Goal: Task Accomplishment & Management: Use online tool/utility

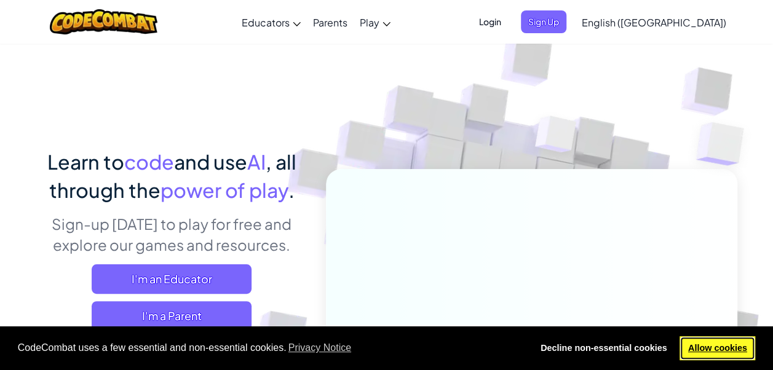
drag, startPoint x: 679, startPoint y: 333, endPoint x: 692, endPoint y: 351, distance: 21.5
click at [692, 351] on link "Allow cookies" at bounding box center [718, 349] width 76 height 25
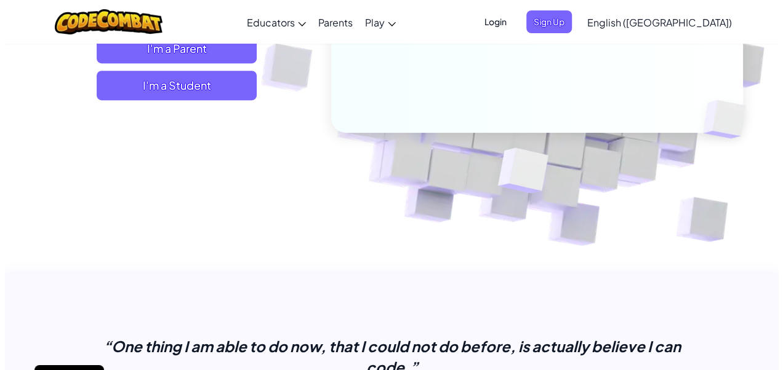
scroll to position [272, 0]
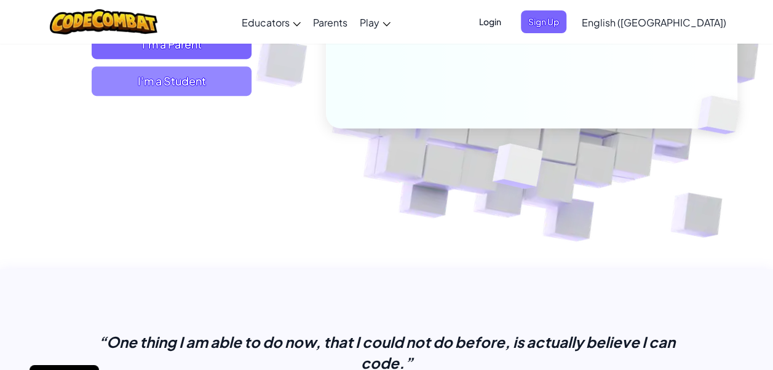
click at [155, 81] on span "I'm a Student" at bounding box center [172, 81] width 160 height 30
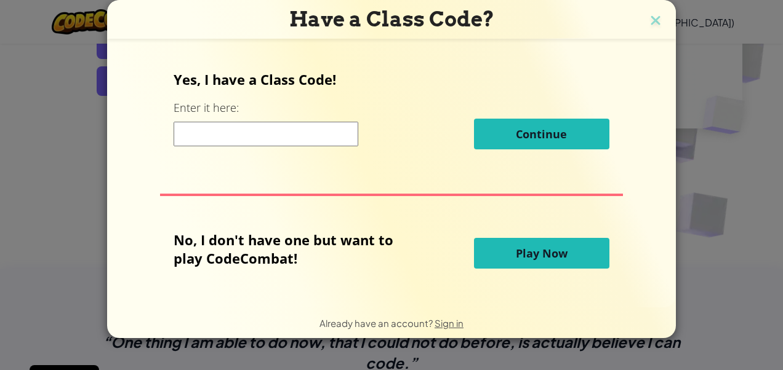
click at [516, 258] on span "Play Now" at bounding box center [542, 253] width 52 height 15
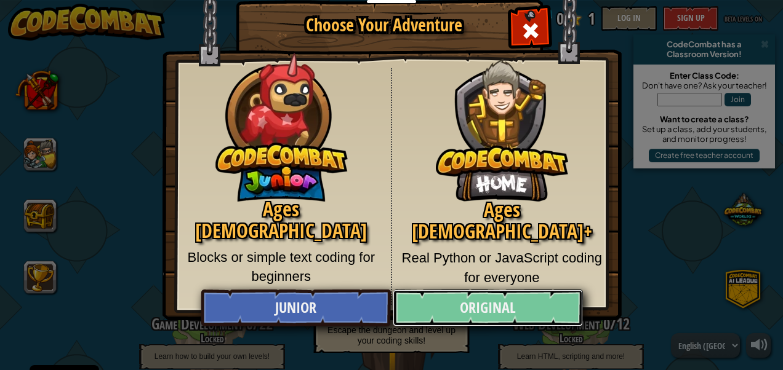
click at [465, 309] on link "Original" at bounding box center [488, 308] width 190 height 37
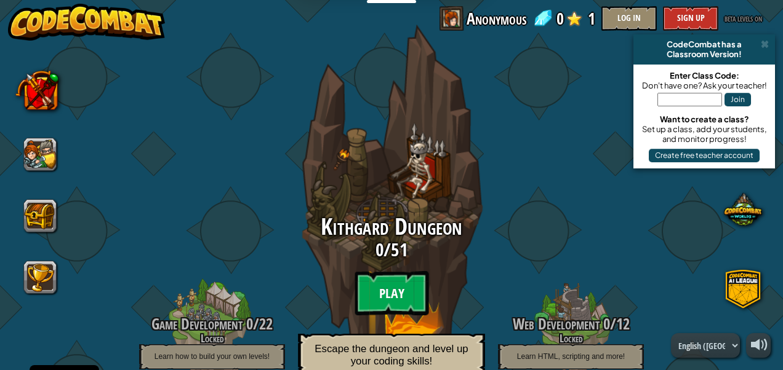
click at [387, 284] on btn "Play" at bounding box center [391, 293] width 74 height 44
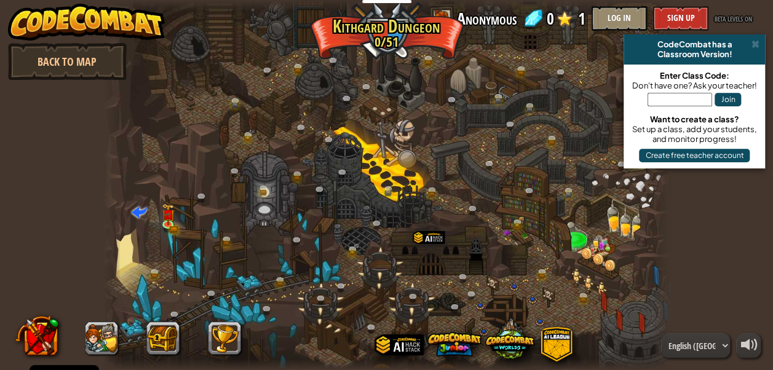
click at [588, 214] on div at bounding box center [386, 185] width 567 height 370
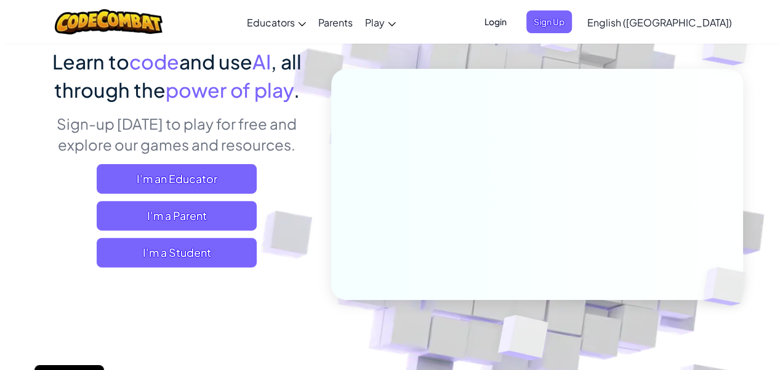
scroll to position [93, 0]
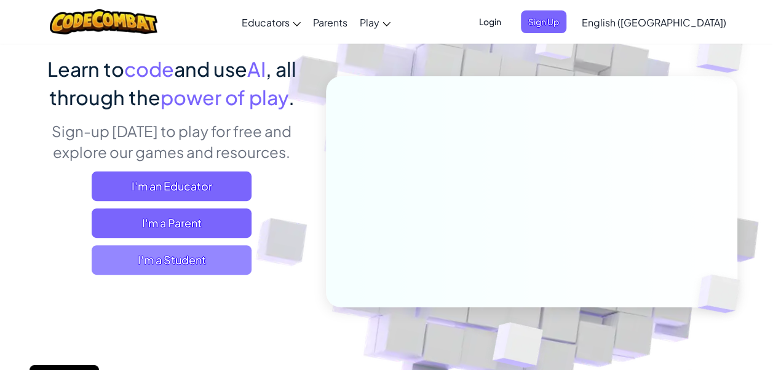
click at [156, 254] on span "I'm a Student" at bounding box center [172, 261] width 160 height 30
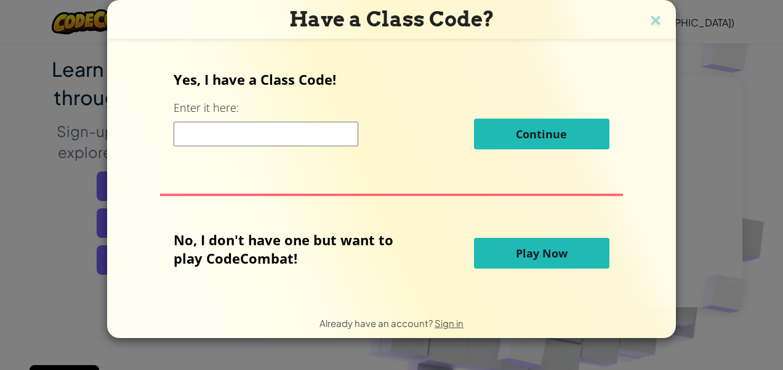
click at [532, 246] on span "Play Now" at bounding box center [542, 253] width 52 height 15
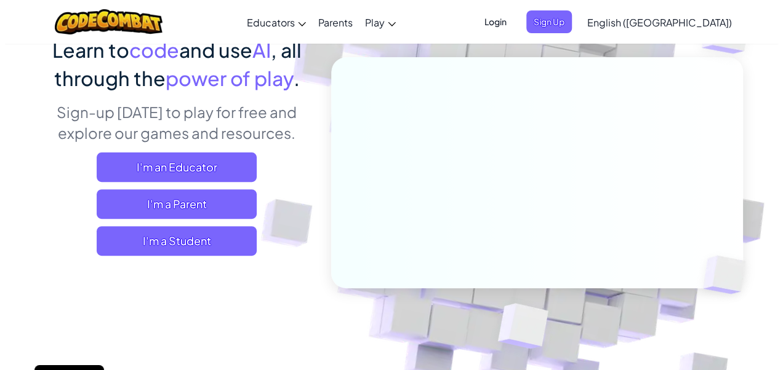
scroll to position [116, 0]
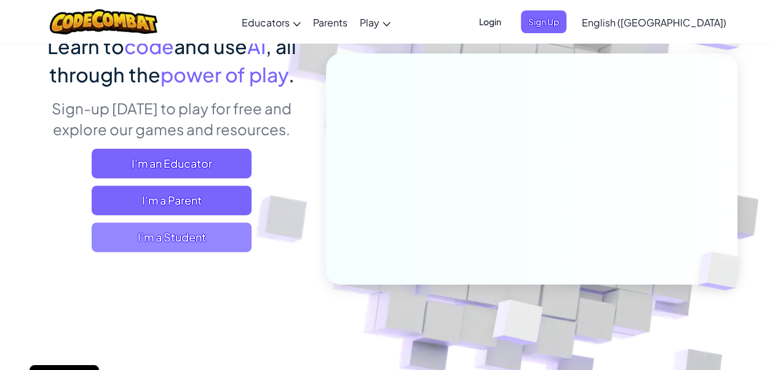
click at [130, 250] on span "I'm a Student" at bounding box center [172, 238] width 160 height 30
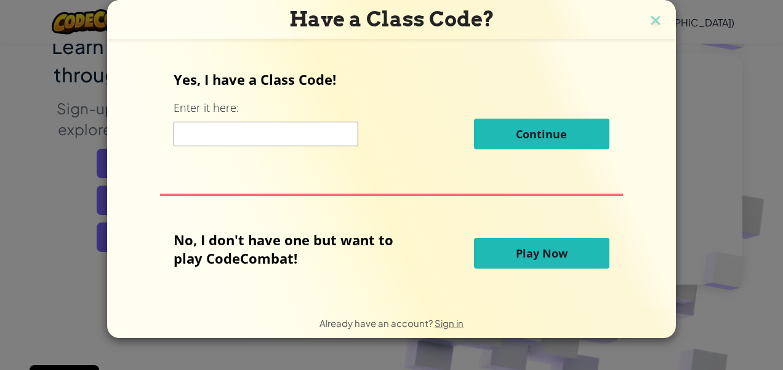
click at [577, 253] on button "Play Now" at bounding box center [541, 253] width 135 height 31
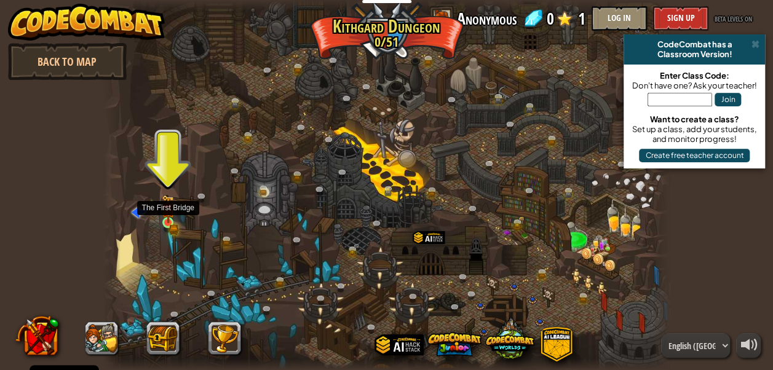
click at [169, 212] on img at bounding box center [167, 209] width 7 height 7
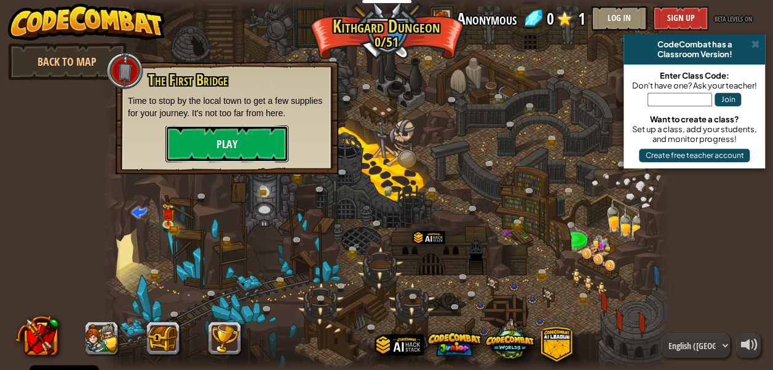
click at [218, 151] on button "Play" at bounding box center [227, 144] width 123 height 37
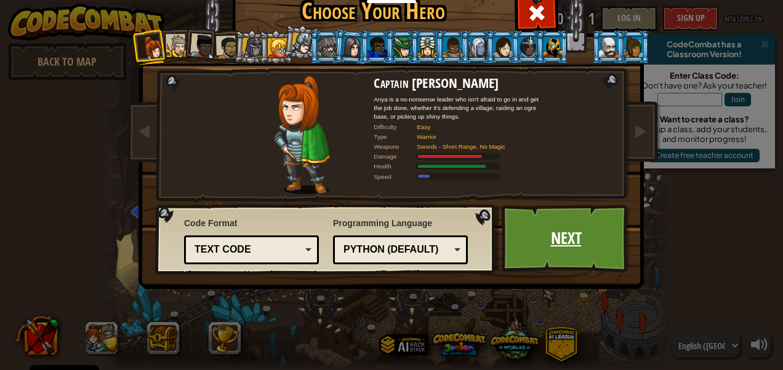
click at [547, 230] on link "Next" at bounding box center [565, 239] width 129 height 68
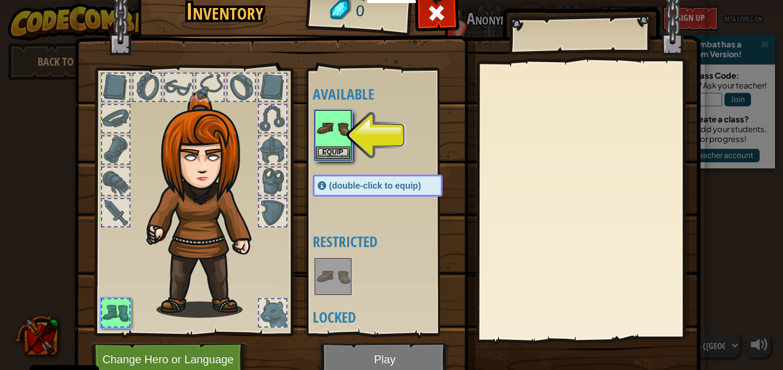
scroll to position [54, 0]
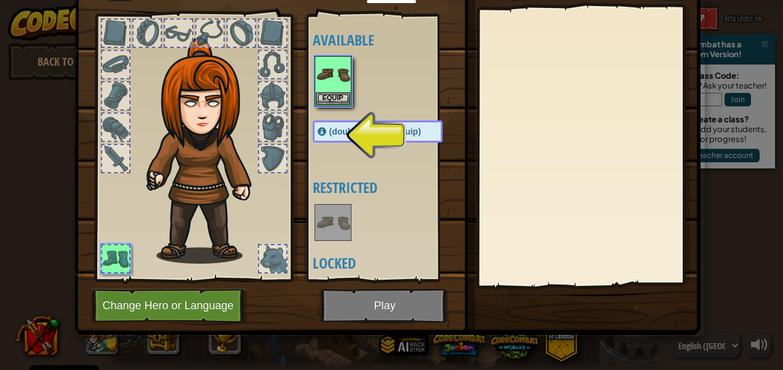
click at [358, 305] on img at bounding box center [387, 112] width 626 height 447
click at [163, 309] on button "Change Hero or Language" at bounding box center [170, 306] width 156 height 34
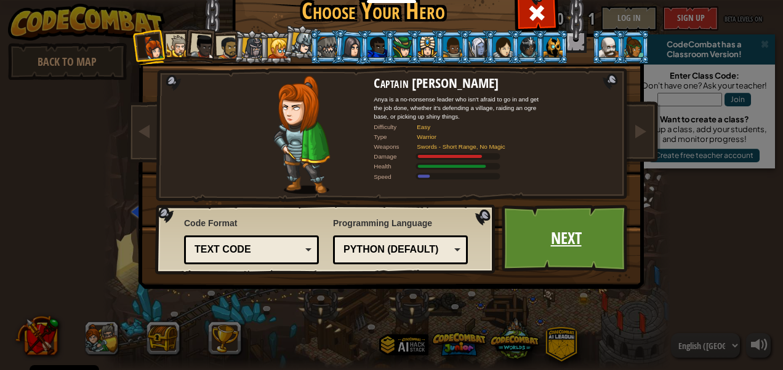
click at [559, 238] on link "Next" at bounding box center [565, 239] width 129 height 68
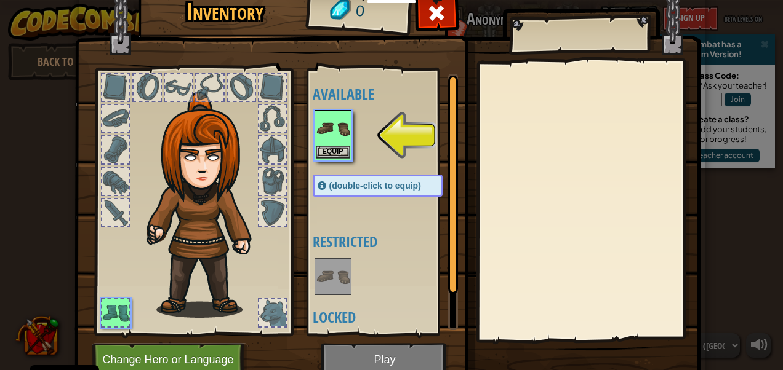
click at [316, 124] on img at bounding box center [333, 128] width 34 height 34
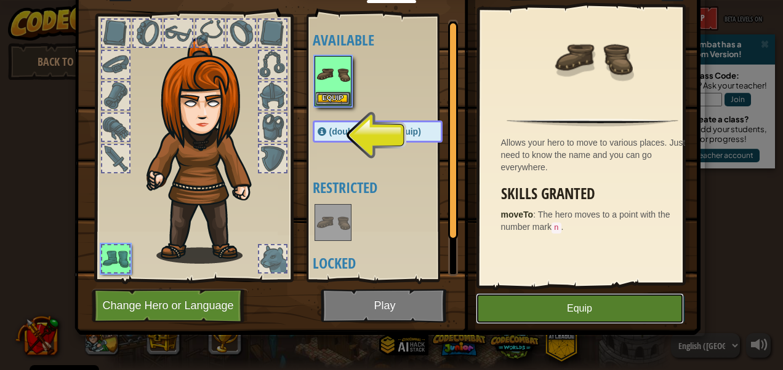
click at [543, 298] on button "Equip" at bounding box center [580, 308] width 208 height 31
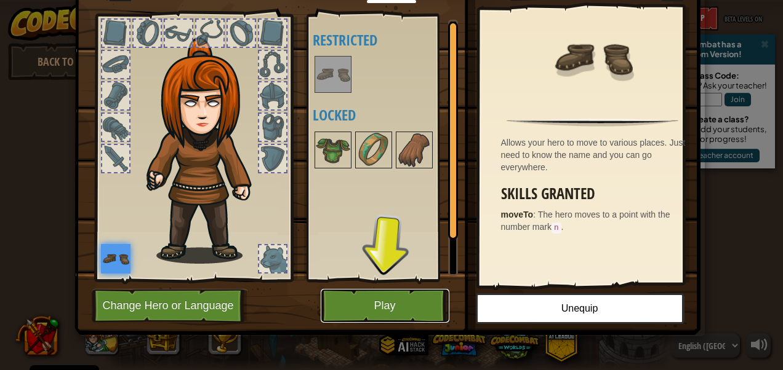
click at [375, 293] on button "Play" at bounding box center [385, 306] width 129 height 34
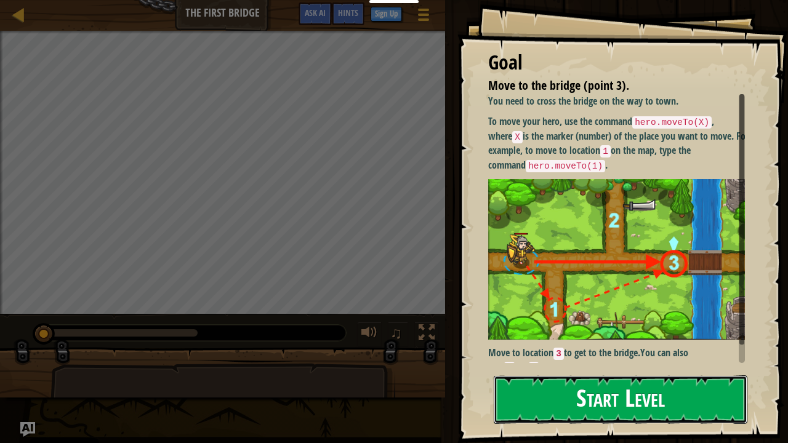
click at [557, 370] on button "Start Level" at bounding box center [619, 399] width 253 height 49
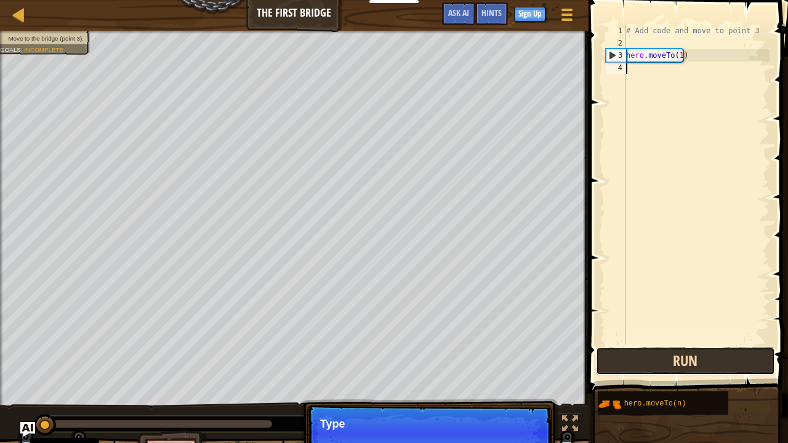
click at [682, 361] on button "Run" at bounding box center [685, 361] width 179 height 28
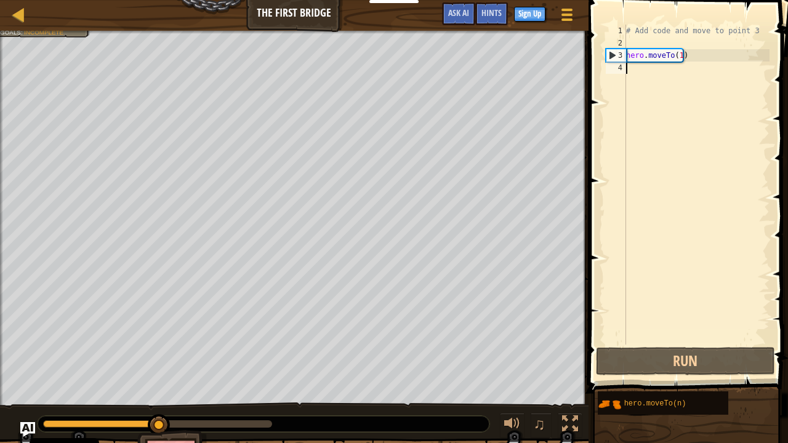
click at [664, 67] on div "# Add code and move to point 3 hero . moveTo ( 1 )" at bounding box center [696, 197] width 146 height 345
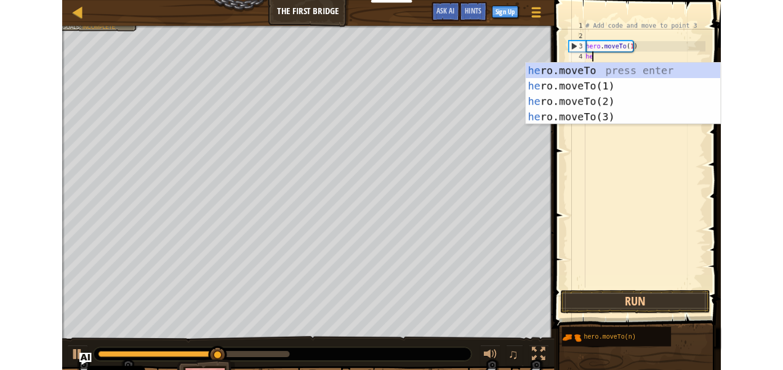
scroll to position [6, 0]
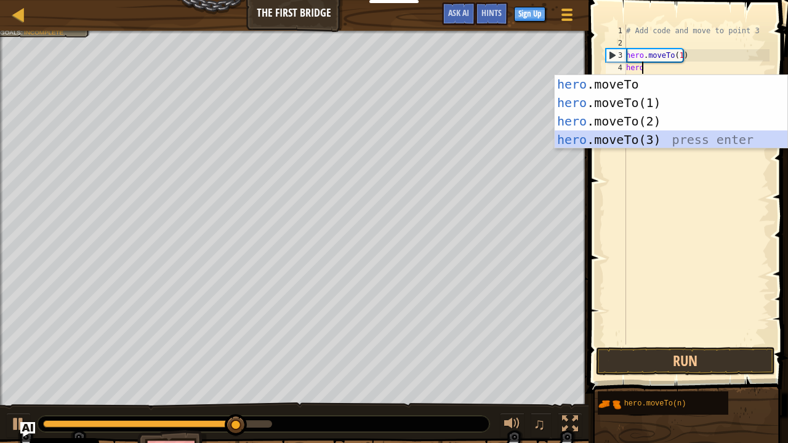
click at [637, 145] on div "hero .moveTo press enter hero .moveTo(1) press enter hero .moveTo(2) press ente…" at bounding box center [670, 130] width 233 height 111
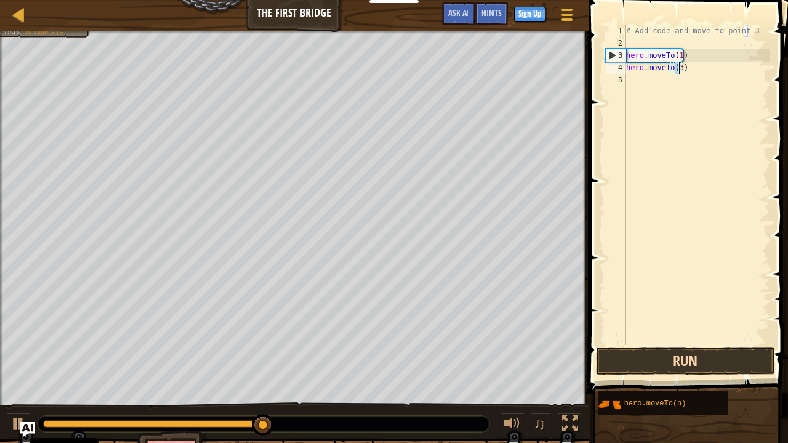
type textarea "hero.moveTo(3)"
click at [685, 356] on button "Run" at bounding box center [685, 361] width 179 height 28
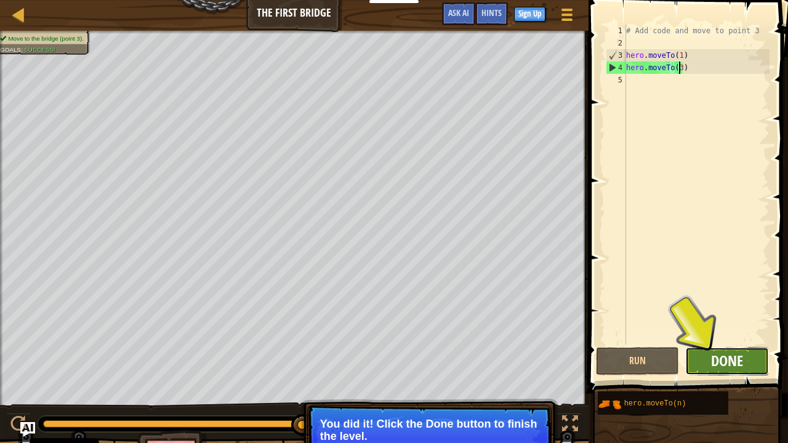
click at [732, 358] on span "Done" at bounding box center [727, 361] width 32 height 20
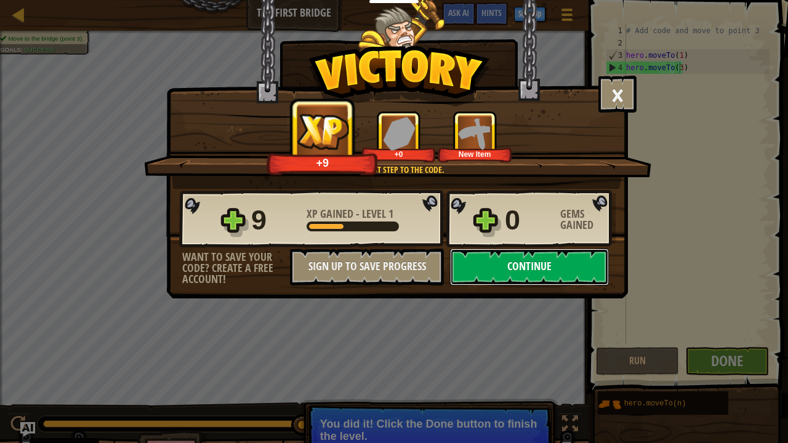
click at [541, 265] on button "Continue" at bounding box center [529, 267] width 159 height 37
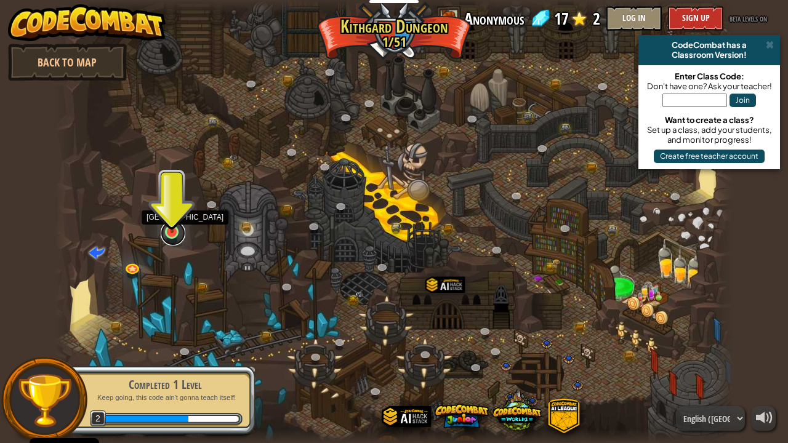
click at [171, 238] on link at bounding box center [173, 233] width 25 height 25
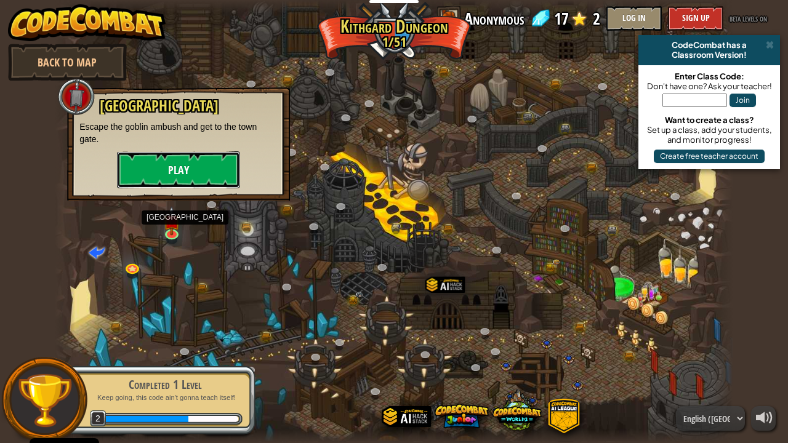
click at [188, 172] on button "Play" at bounding box center [178, 169] width 123 height 37
